Goal: Check status: Check status

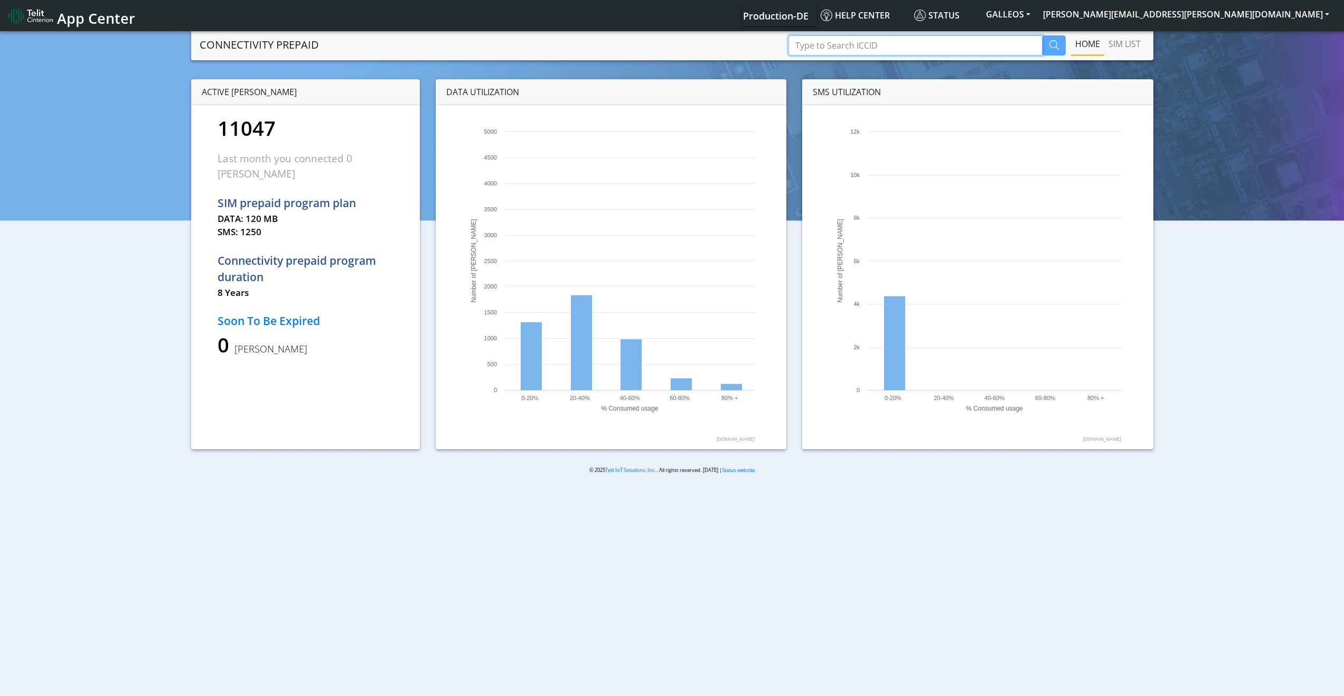
click at [879, 46] on input "Type to Search ICCID" at bounding box center [916, 45] width 254 height 20
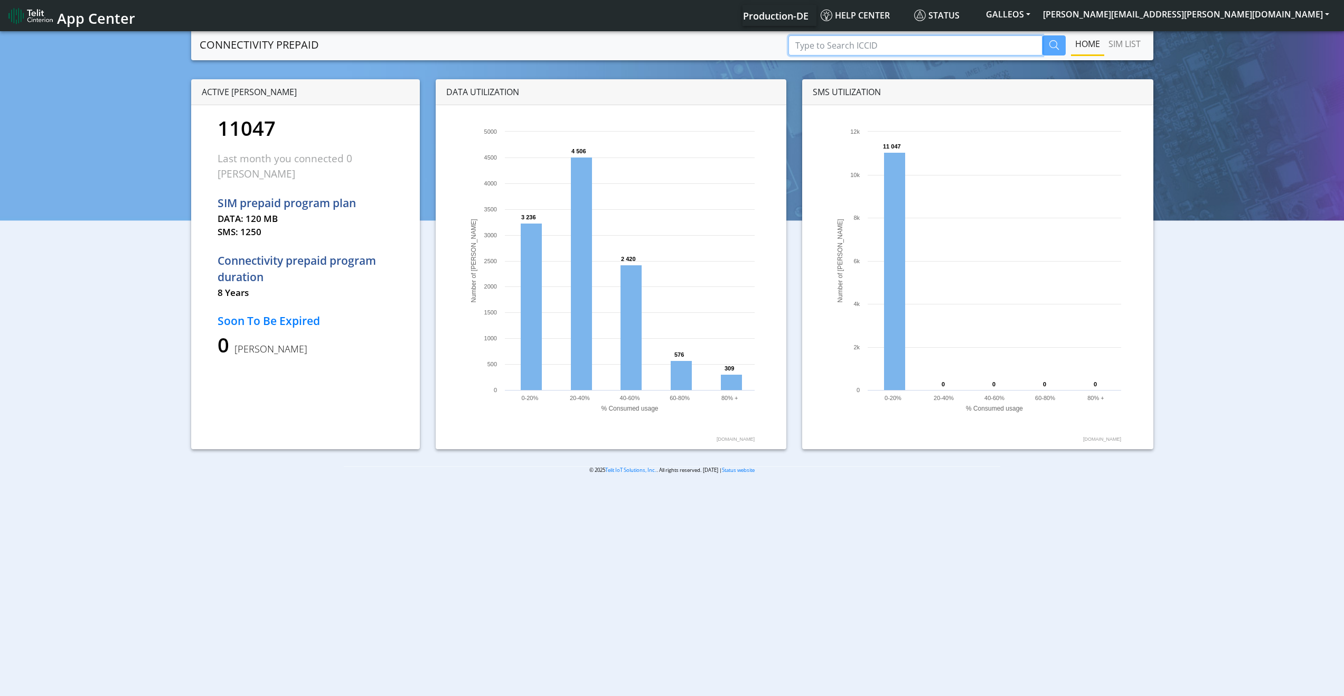
paste input "89358151000025209373"
type input "89358151000025209373"
click at [1054, 46] on icon "button" at bounding box center [1055, 45] width 10 height 10
